Goal: Find specific page/section: Find specific page/section

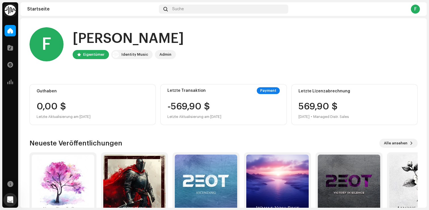
scroll to position [35, 0]
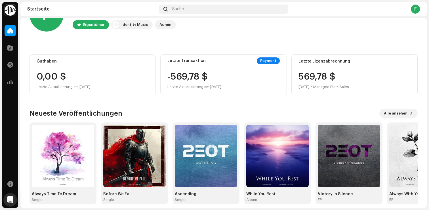
scroll to position [35, 0]
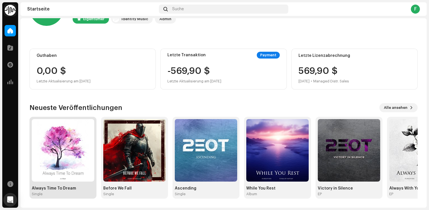
click at [72, 136] on img at bounding box center [63, 150] width 62 height 62
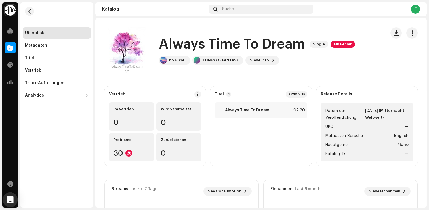
click at [12, 198] on icon "Open Intercom Messenger" at bounding box center [10, 199] width 7 height 7
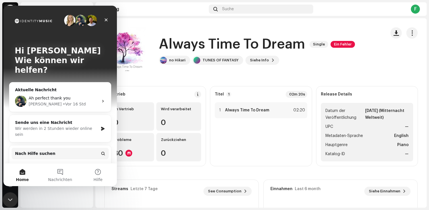
click at [11, 196] on icon "Intercom-Nachrichtendienst schließen" at bounding box center [9, 198] width 7 height 7
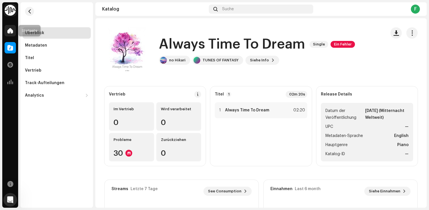
click at [7, 30] on div at bounding box center [10, 30] width 11 height 11
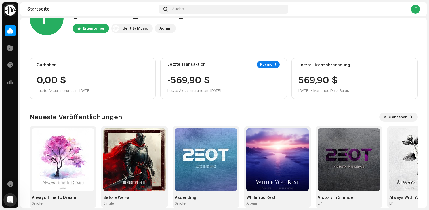
scroll to position [35, 0]
